Goal: Information Seeking & Learning: Find specific fact

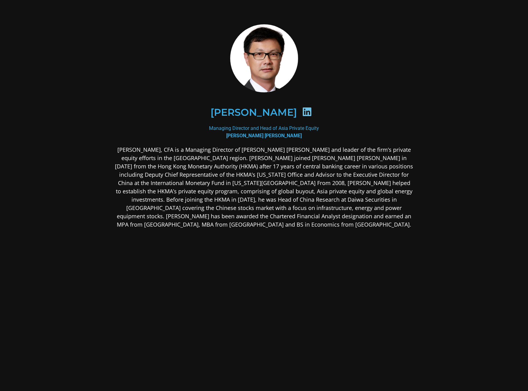
click at [303, 180] on p "[PERSON_NAME], CFA is a Managing Director of [PERSON_NAME] [PERSON_NAME] and le…" at bounding box center [264, 186] width 299 height 83
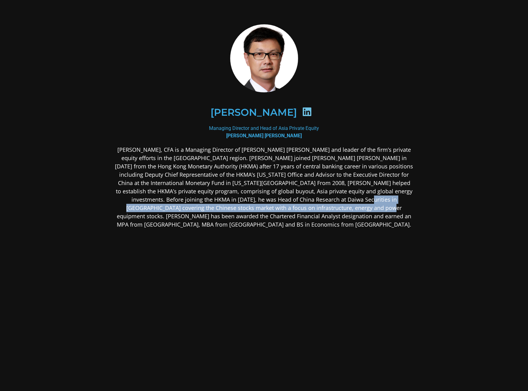
click at [305, 203] on p "[PERSON_NAME], CFA is a Managing Director of [PERSON_NAME] [PERSON_NAME] and le…" at bounding box center [264, 186] width 299 height 83
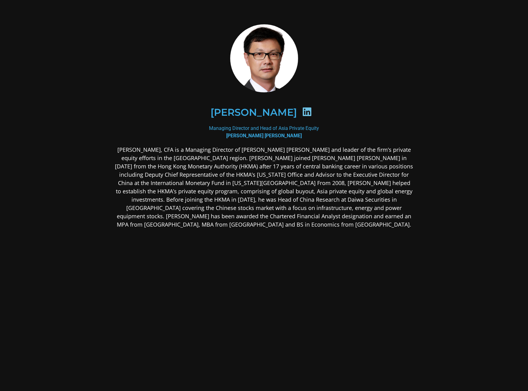
click at [296, 192] on p "[PERSON_NAME], CFA is a Managing Director of [PERSON_NAME] [PERSON_NAME] and le…" at bounding box center [264, 186] width 299 height 83
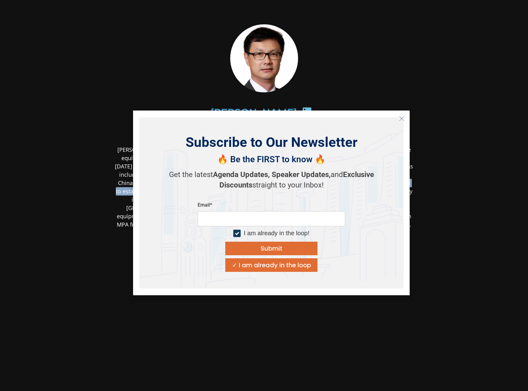
drag, startPoint x: 427, startPoint y: 178, endPoint x: 389, endPoint y: 147, distance: 49.1
click at [416, 171] on div "[PERSON_NAME] Managing Director and Head of Asia Private Equity [PERSON_NAME] […" at bounding box center [264, 174] width 332 height 336
click at [401, 117] on icon "Close" at bounding box center [402, 119] width 6 height 6
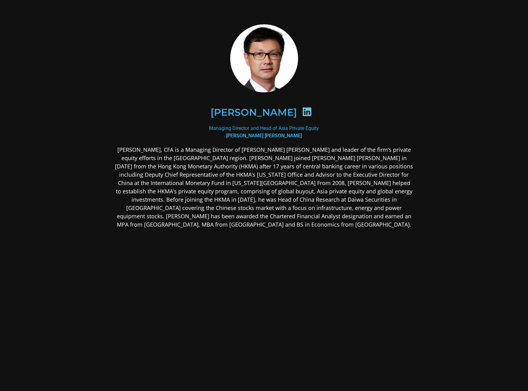
drag, startPoint x: 234, startPoint y: 189, endPoint x: 161, endPoint y: 171, distance: 74.4
click at [229, 186] on p "[PERSON_NAME], CFA is a Managing Director of [PERSON_NAME] [PERSON_NAME] and le…" at bounding box center [264, 186] width 299 height 83
click at [118, 146] on p "[PERSON_NAME], CFA is a Managing Director of [PERSON_NAME] [PERSON_NAME] and le…" at bounding box center [264, 186] width 299 height 83
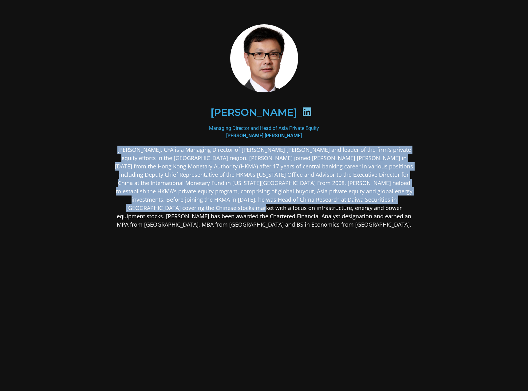
drag, startPoint x: 120, startPoint y: 145, endPoint x: 169, endPoint y: 204, distance: 76.7
click at [169, 204] on div "Kent Chen Managing Director and Head of Asia Private Equity Neuberger Berman" at bounding box center [264, 174] width 299 height 303
copy p "Kent Chen, CFA is a Managing Director of Neuberger Berman and leader of the fir…"
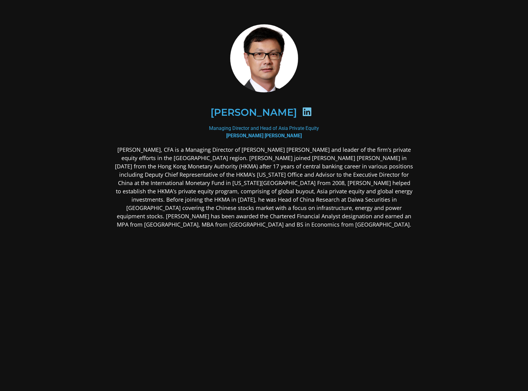
click at [300, 229] on div "[PERSON_NAME], CFA is a Managing Director of [PERSON_NAME] [PERSON_NAME] and le…" at bounding box center [264, 235] width 299 height 180
click at [360, 211] on p "[PERSON_NAME], CFA is a Managing Director of [PERSON_NAME] [PERSON_NAME] and le…" at bounding box center [264, 186] width 299 height 83
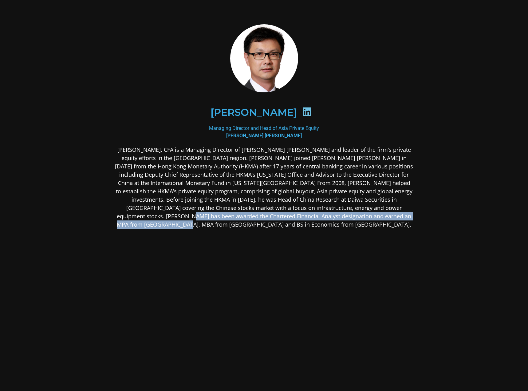
drag, startPoint x: 383, startPoint y: 208, endPoint x: 393, endPoint y: 231, distance: 25.4
click at [392, 223] on div "[PERSON_NAME], CFA is a Managing Director of [PERSON_NAME] [PERSON_NAME] and le…" at bounding box center [264, 235] width 299 height 180
copy p "MPA from Columbia University, MBA from University of Hull and BS in Economics f…"
